Goal: Navigation & Orientation: Find specific page/section

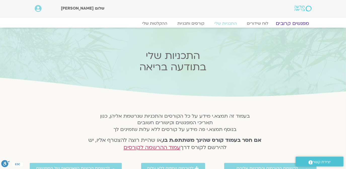
click at [284, 23] on link "מפגשים קרובים" at bounding box center [292, 23] width 46 height 6
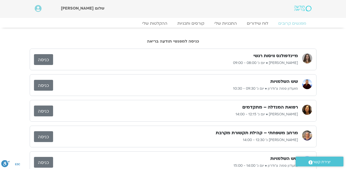
click at [42, 59] on link "כניסה" at bounding box center [43, 59] width 19 height 11
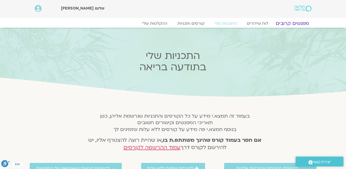
click at [283, 24] on link "מפגשים קרובים" at bounding box center [292, 23] width 46 height 6
